Goal: Navigation & Orientation: Find specific page/section

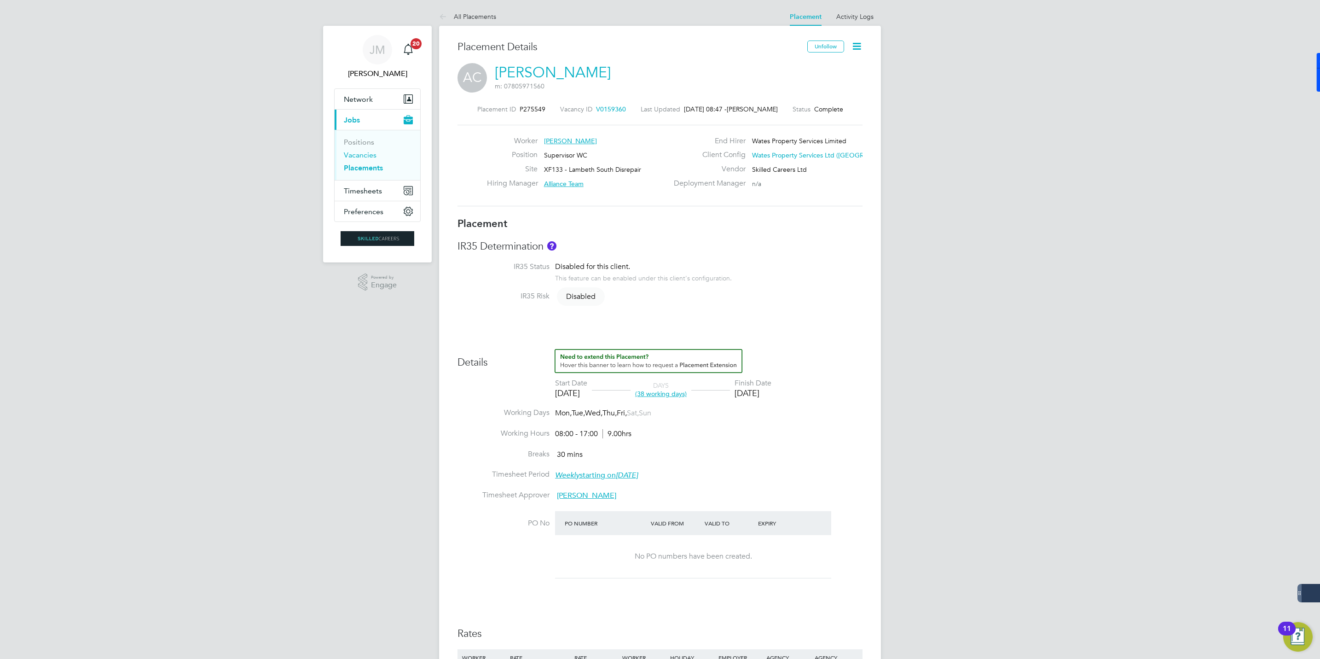
click at [356, 152] on link "Vacancies" at bounding box center [360, 155] width 33 height 9
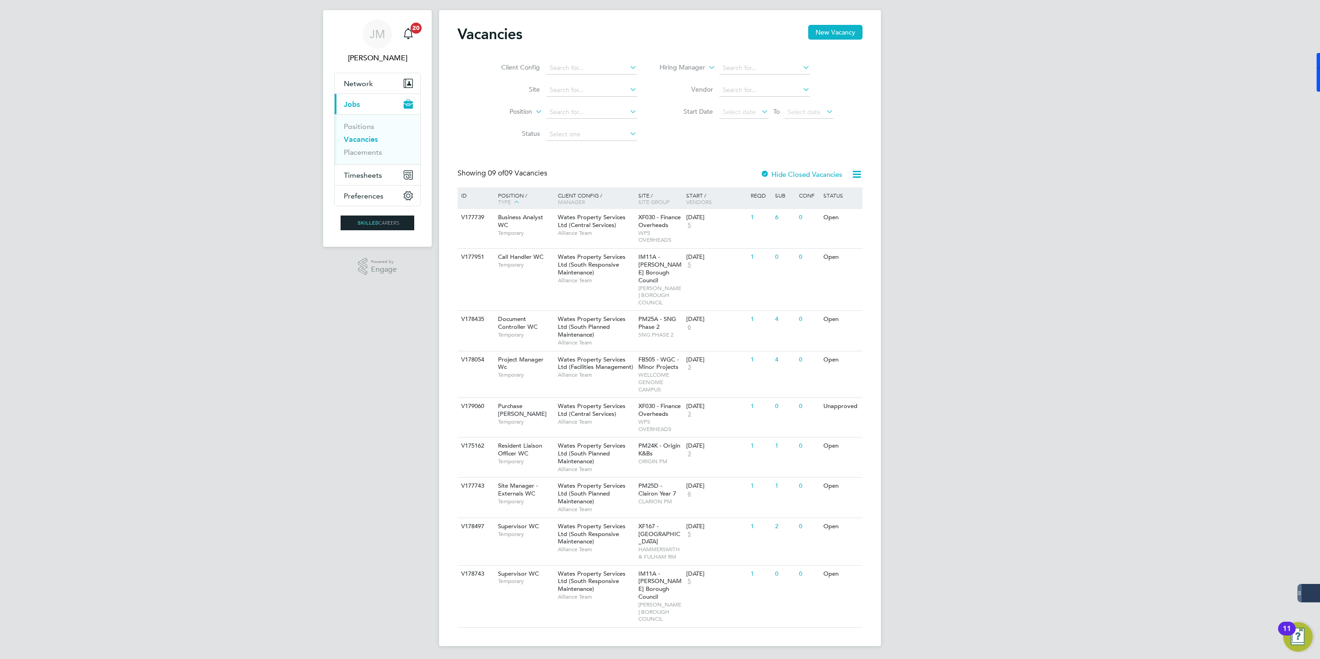
scroll to position [20, 0]
click at [568, 403] on span "Wates Property Services Ltd (Central Services)" at bounding box center [592, 408] width 68 height 16
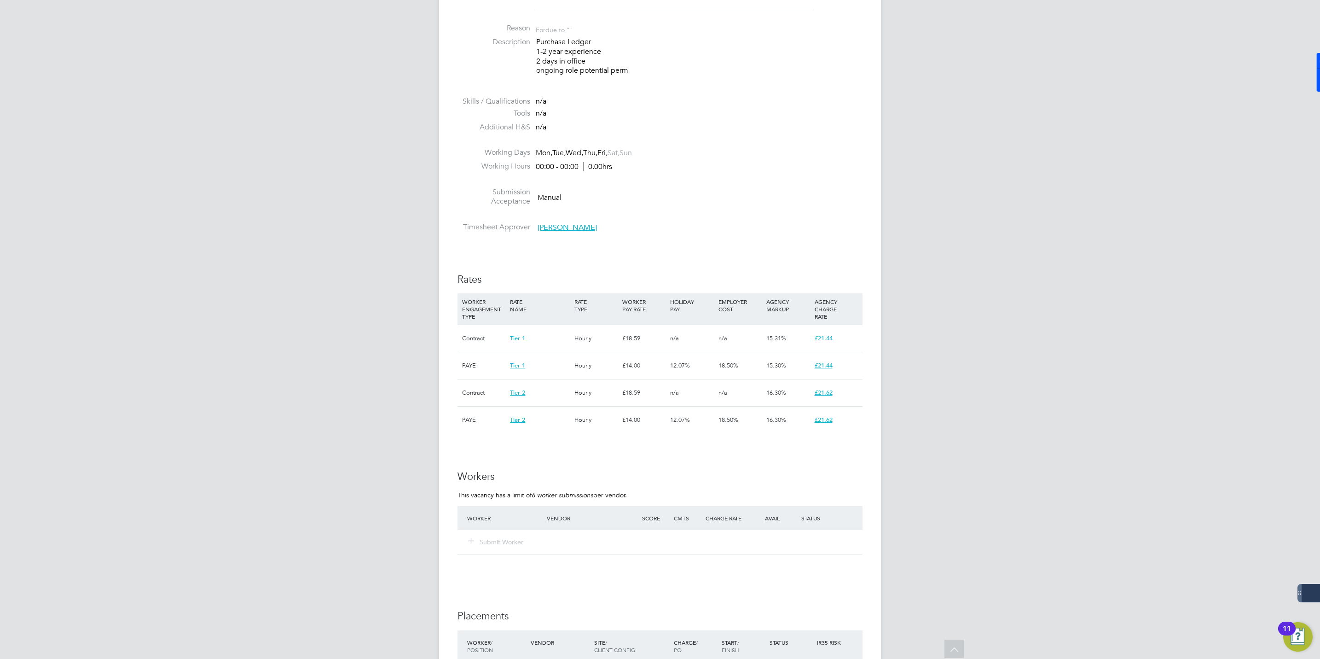
scroll to position [439, 0]
